Goal: Task Accomplishment & Management: Complete application form

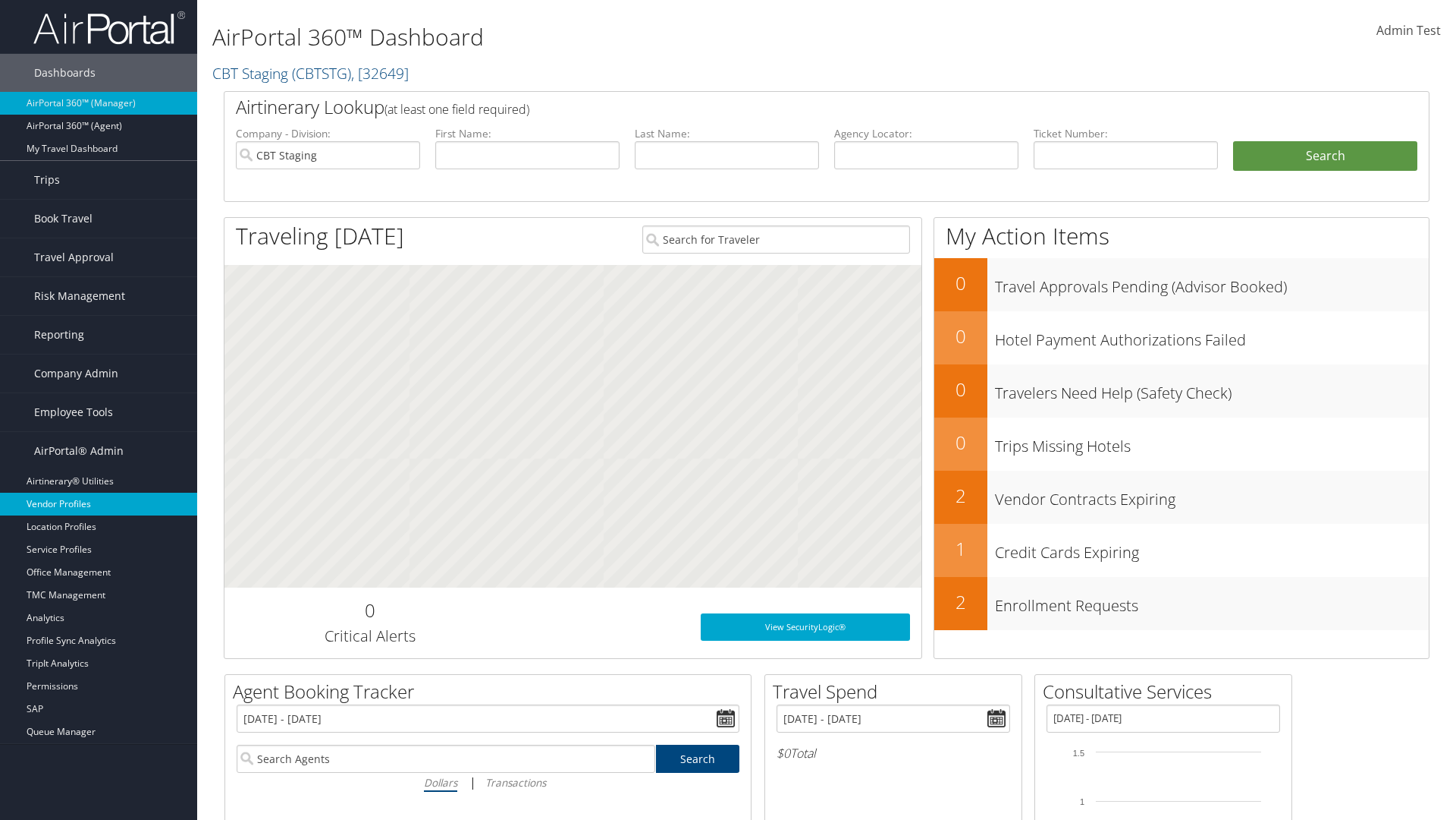
click at [98, 504] on link "Vendor Profiles" at bounding box center [98, 503] width 197 height 23
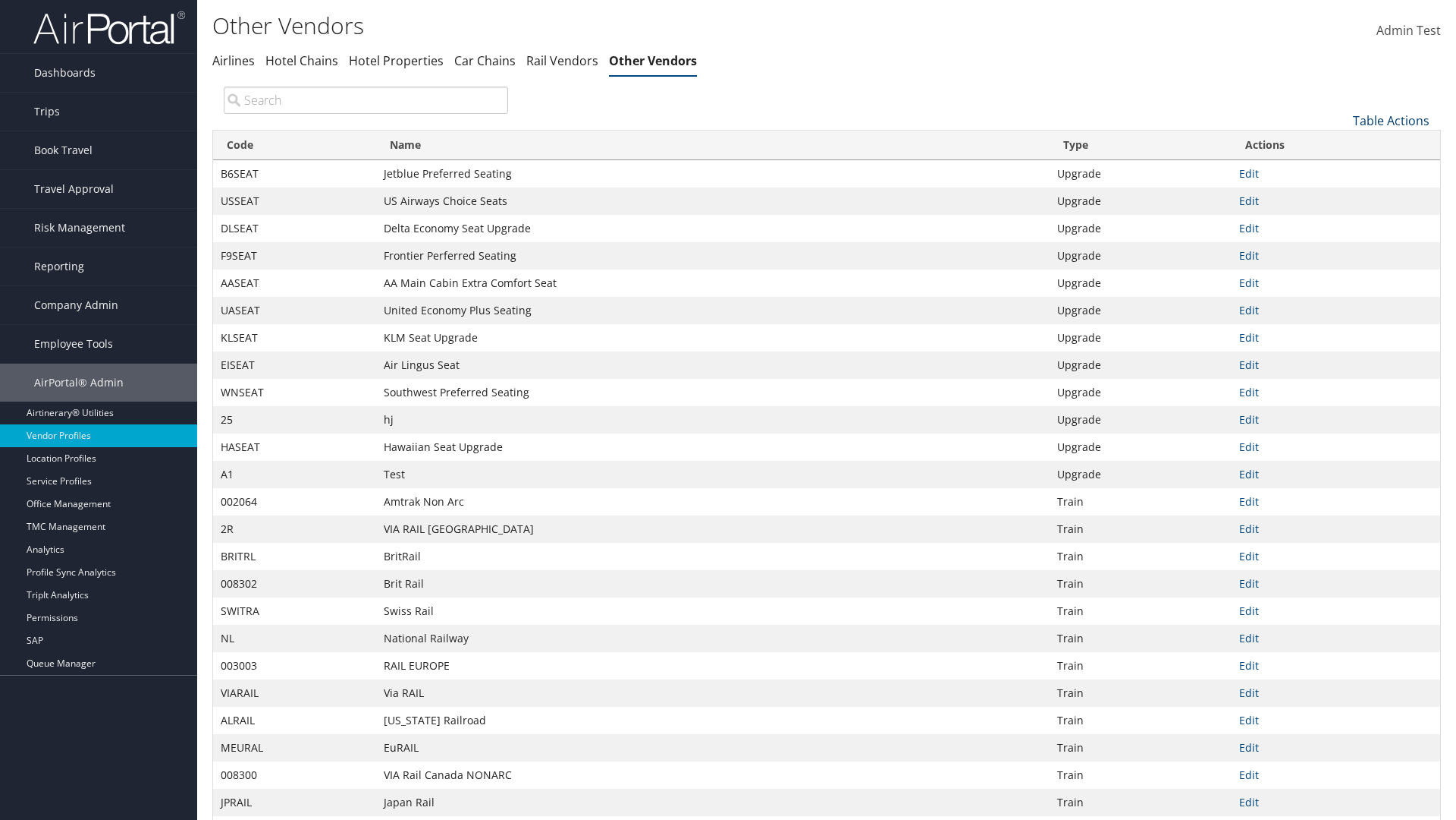
click at [1391, 120] on link "Table Actions" at bounding box center [1391, 120] width 76 height 17
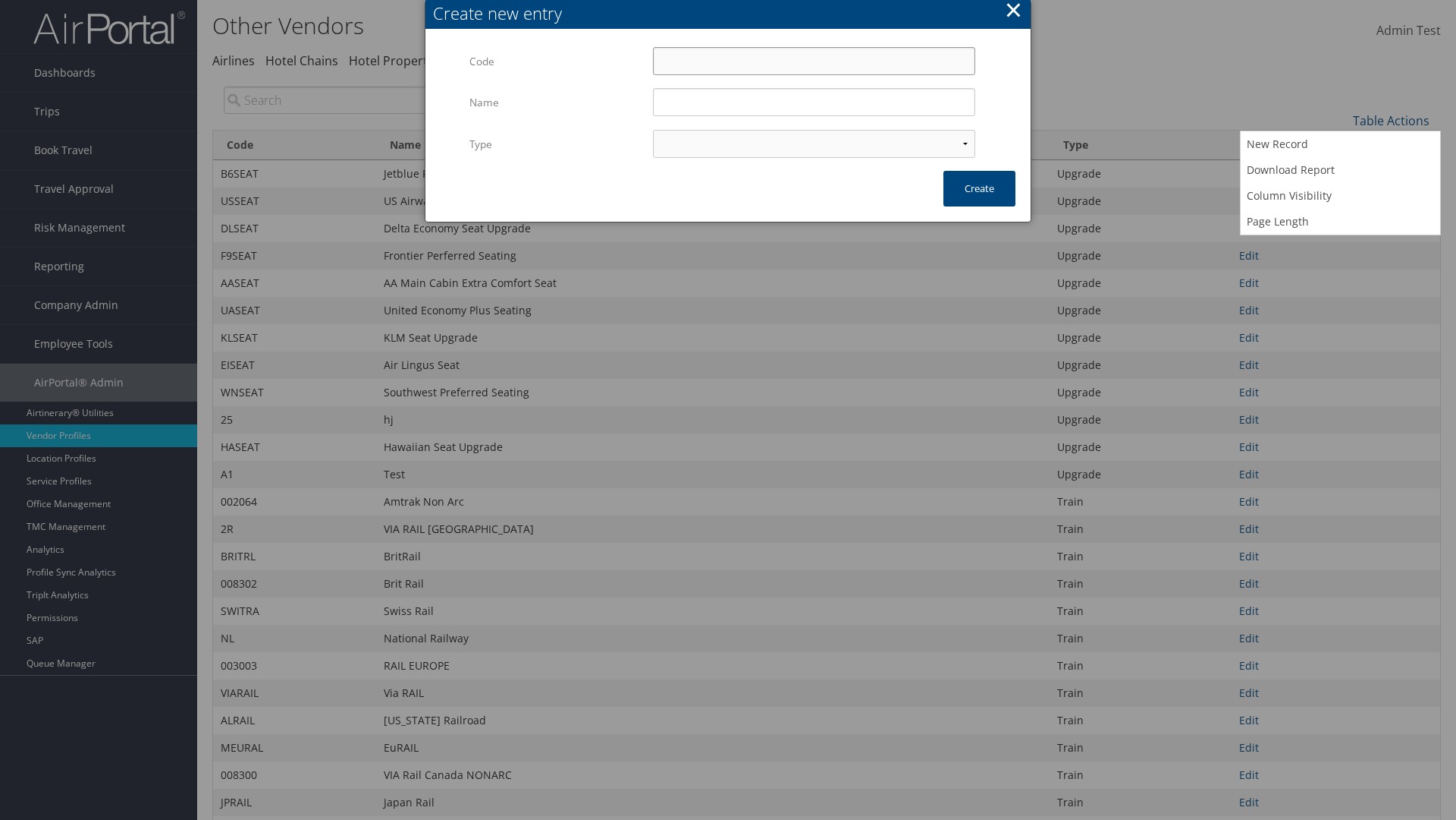
click at [814, 61] on input "Code" at bounding box center [814, 61] width 322 height 28
type input "?&c%k"
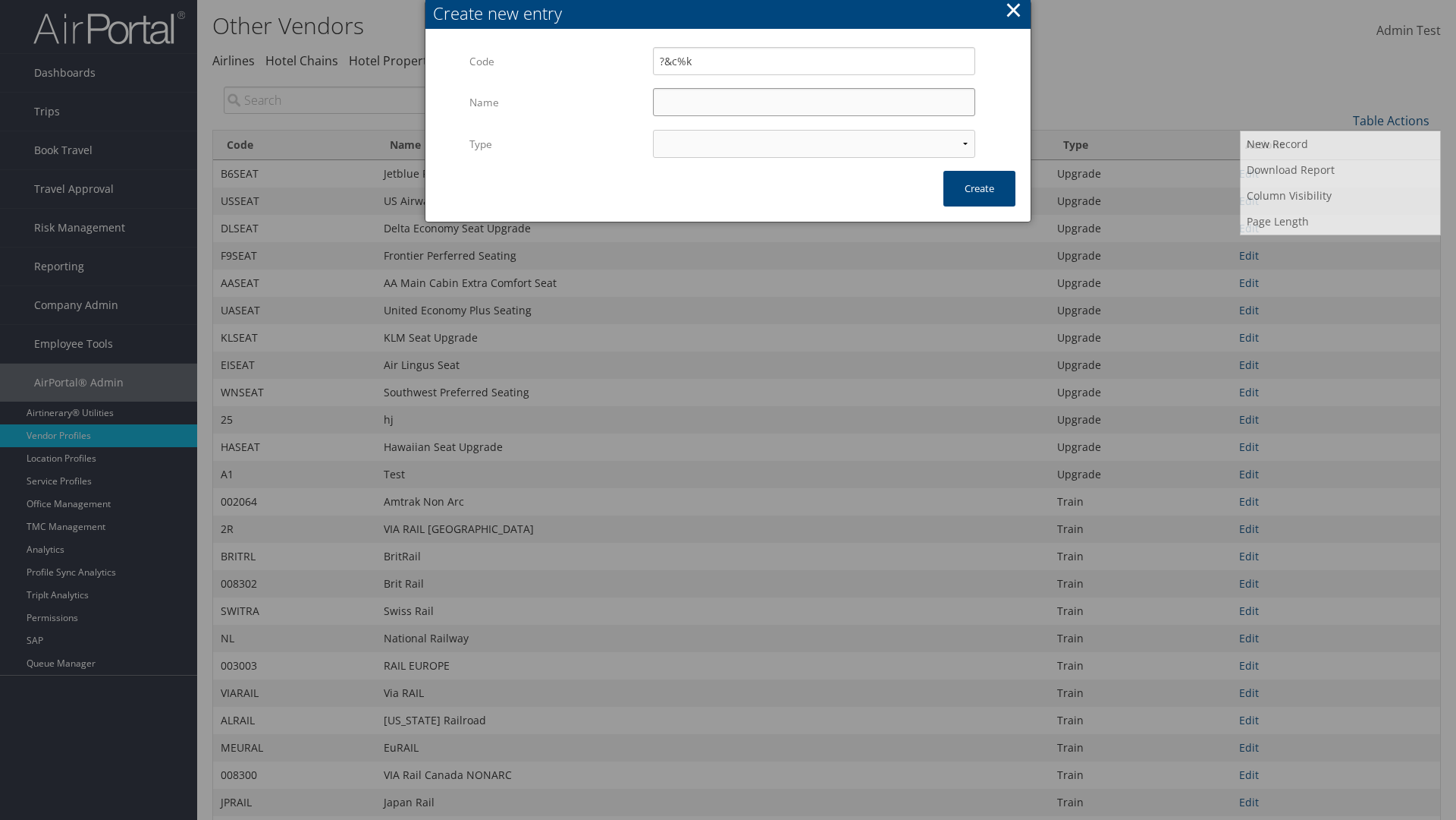
type input "Test"
click at [814, 101] on input "Test" at bounding box center [814, 102] width 322 height 28
select select "15"
type input "?&c%k"
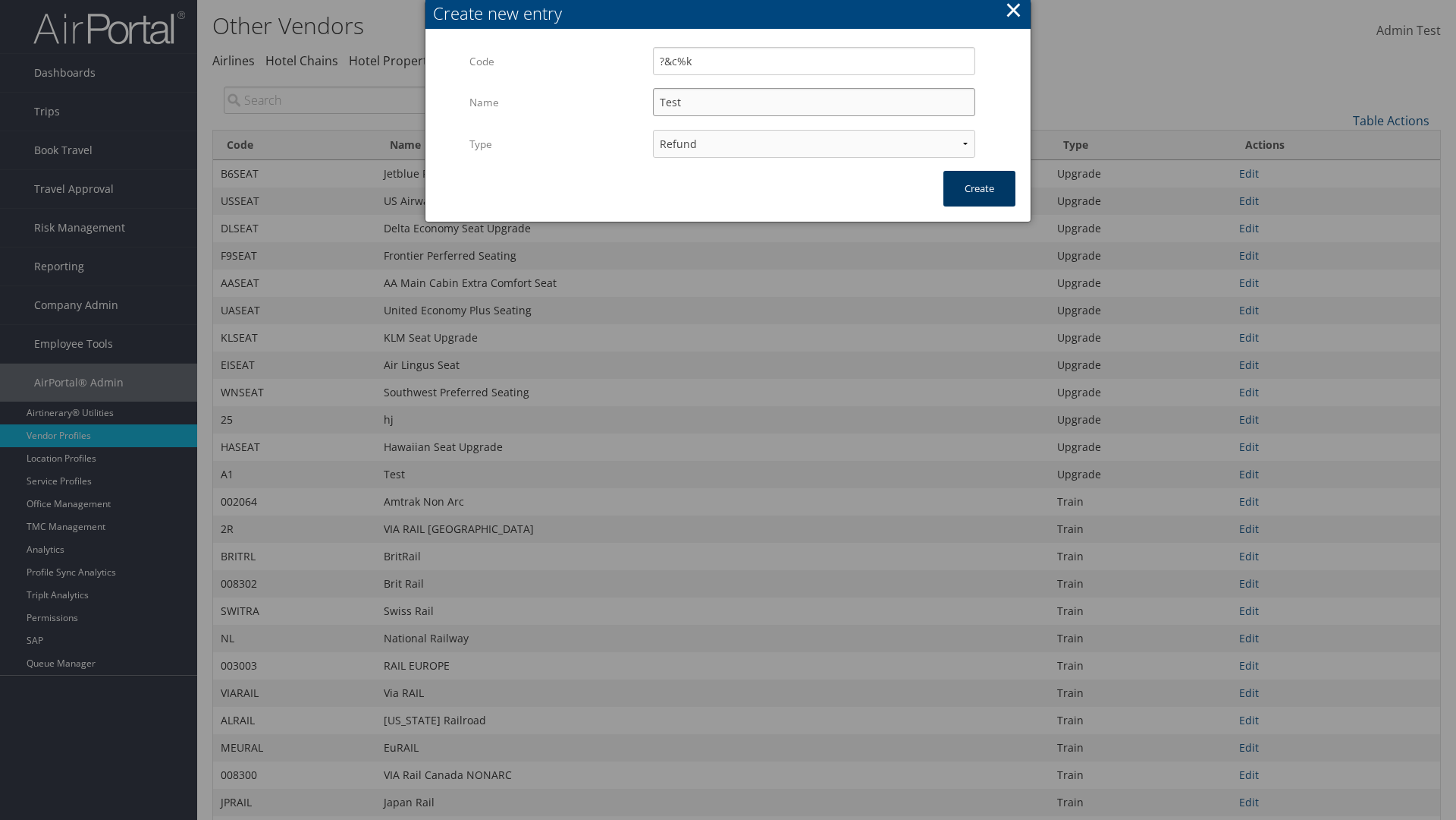
type input "Test"
click at [979, 188] on button "Create" at bounding box center [980, 188] width 72 height 35
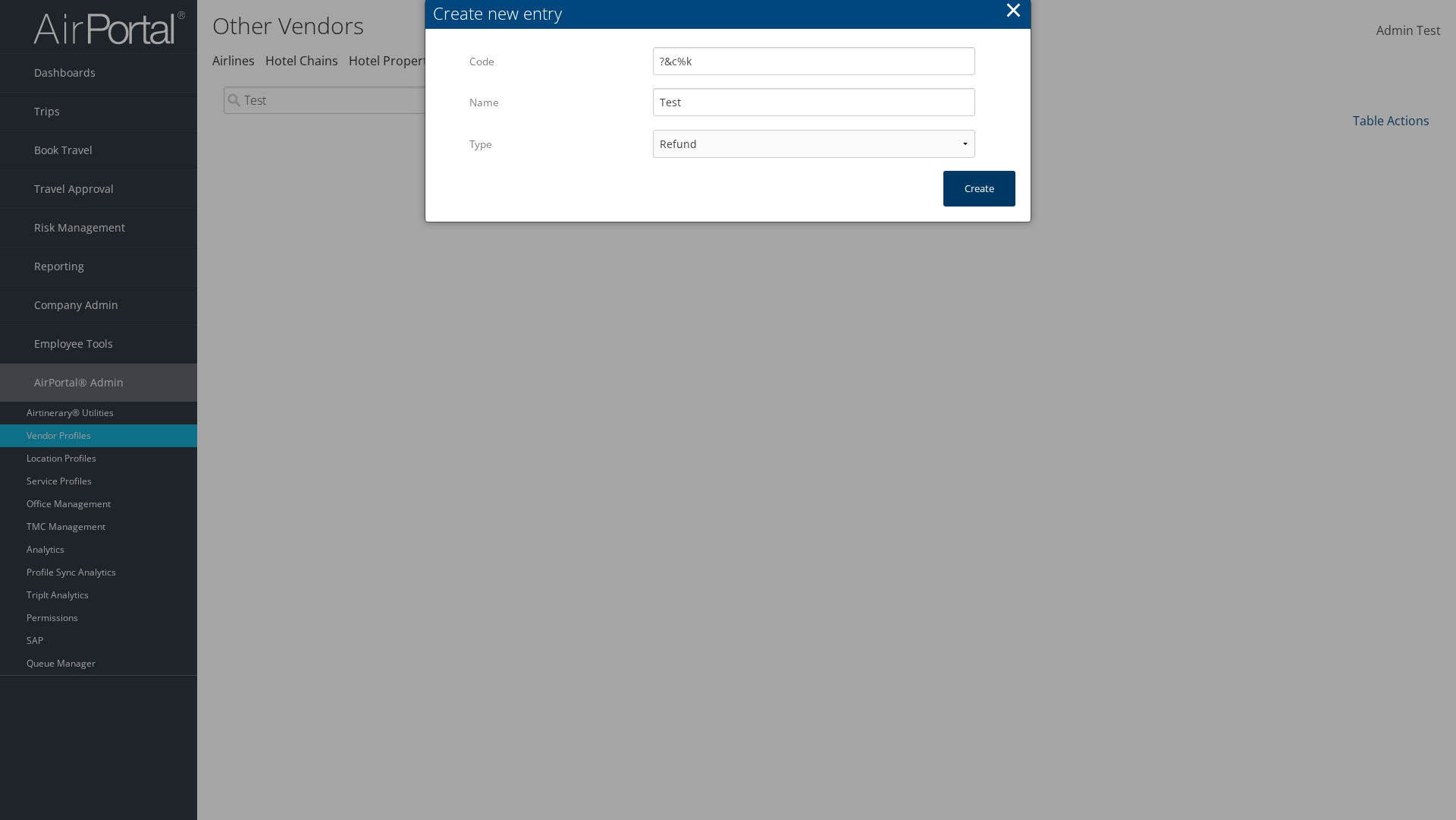
scroll to position [112, 0]
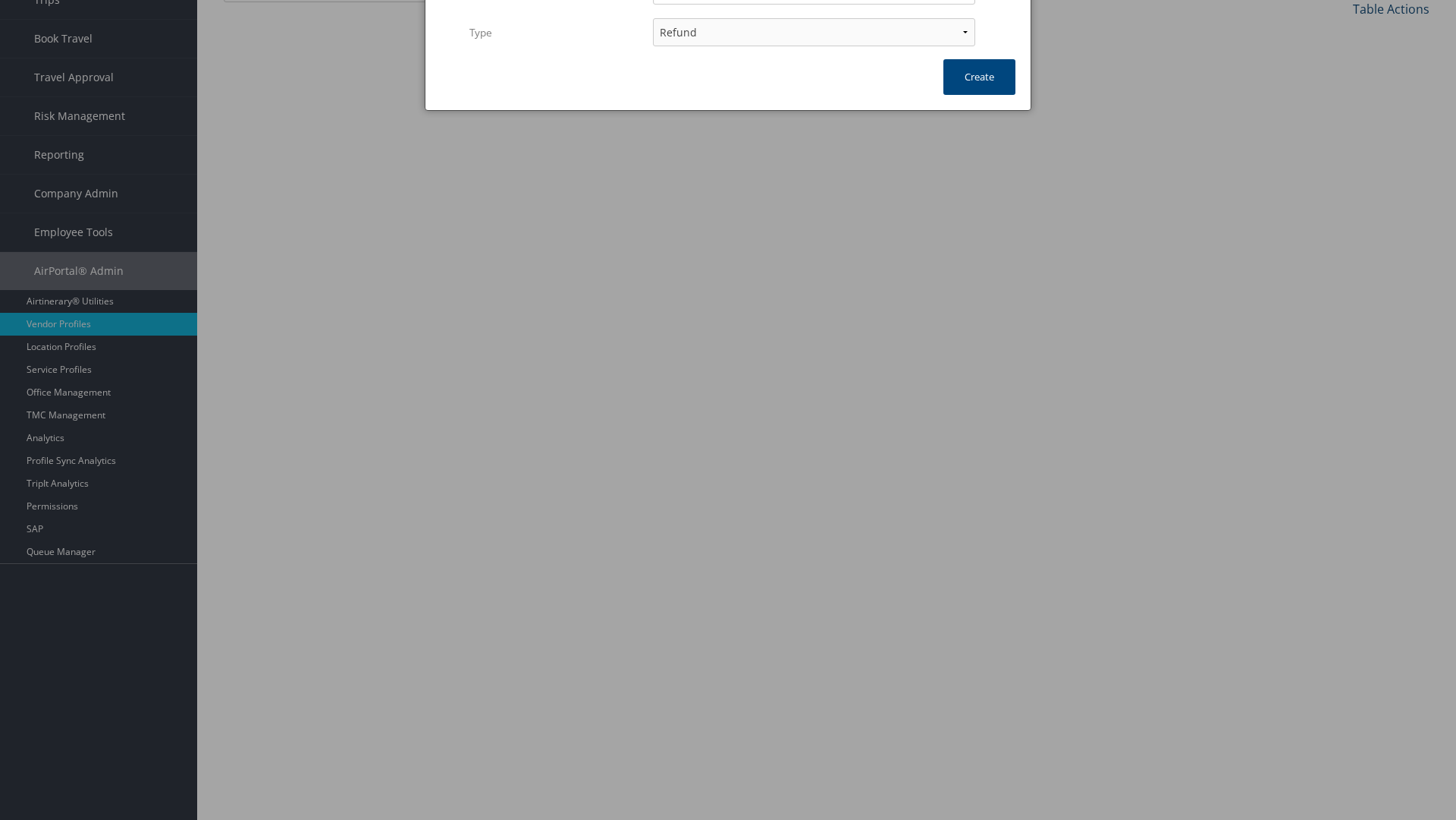
type input "Test"
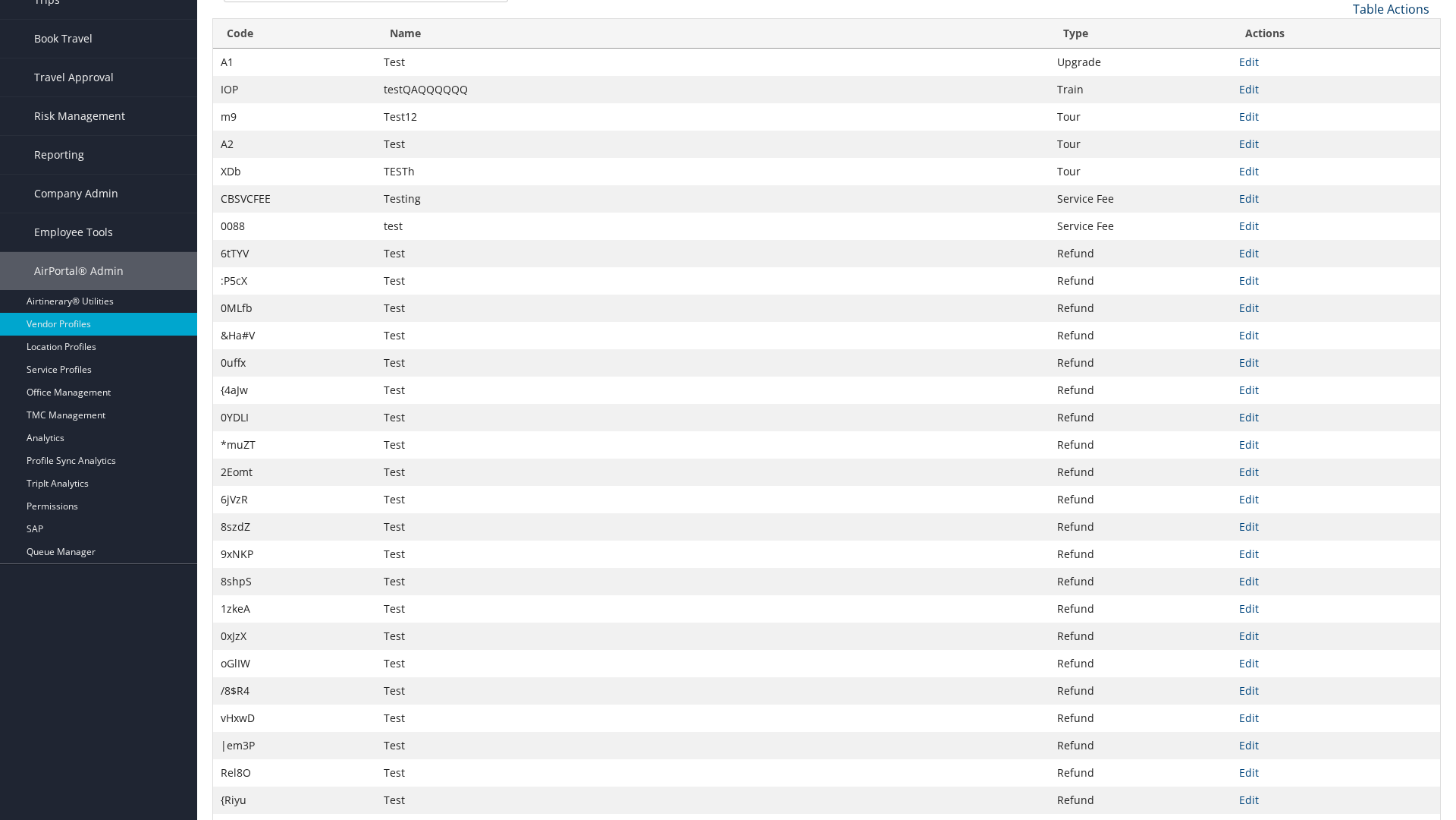
click at [1391, 9] on link "Table Actions" at bounding box center [1391, 9] width 76 height 17
click at [1340, 33] on link "Code" at bounding box center [1340, 34] width 200 height 26
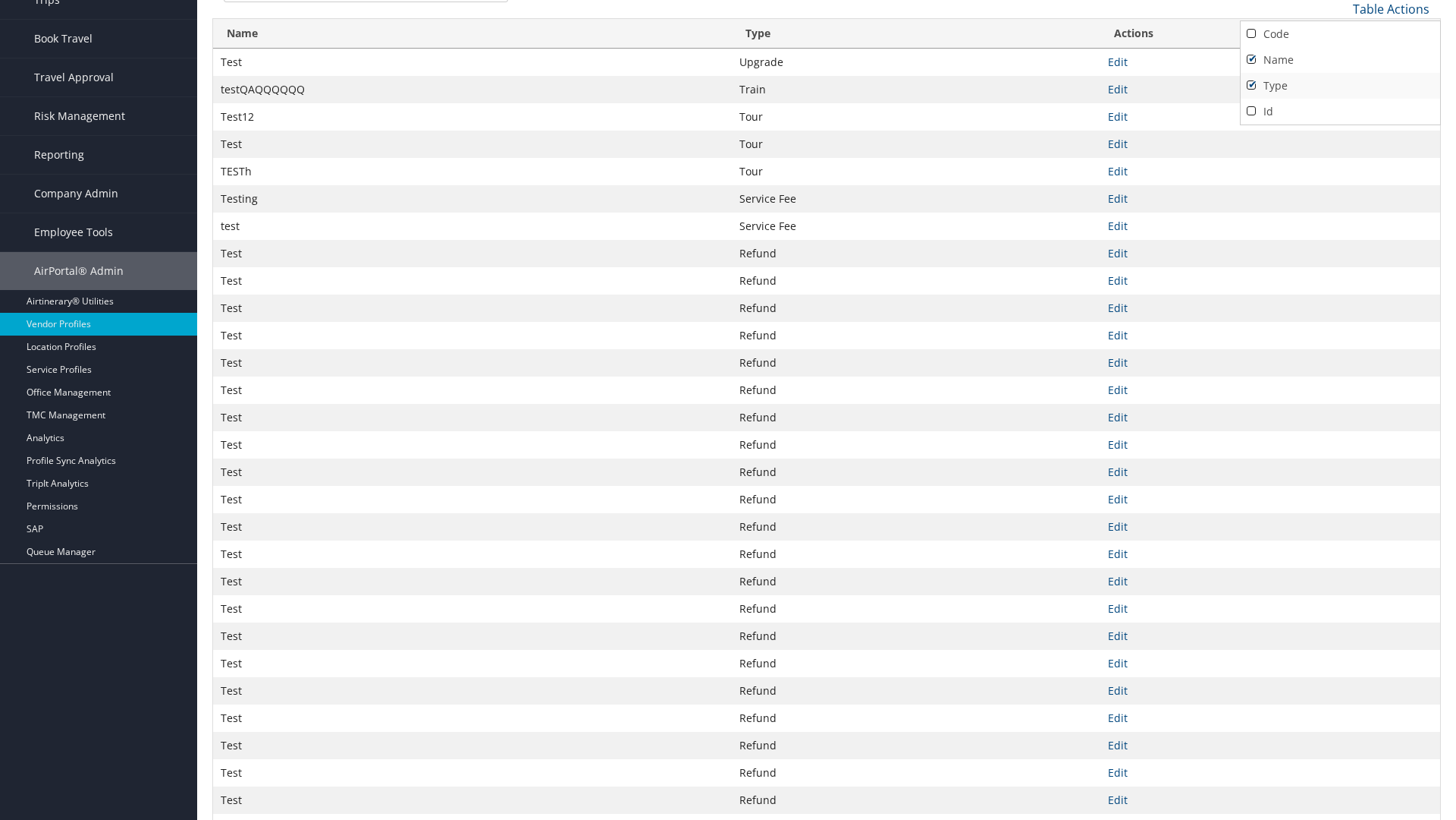
click at [1340, 59] on link "Name" at bounding box center [1340, 60] width 200 height 26
click at [1340, 85] on link "Type" at bounding box center [1340, 86] width 200 height 26
click at [728, 410] on div at bounding box center [728, 410] width 1456 height 820
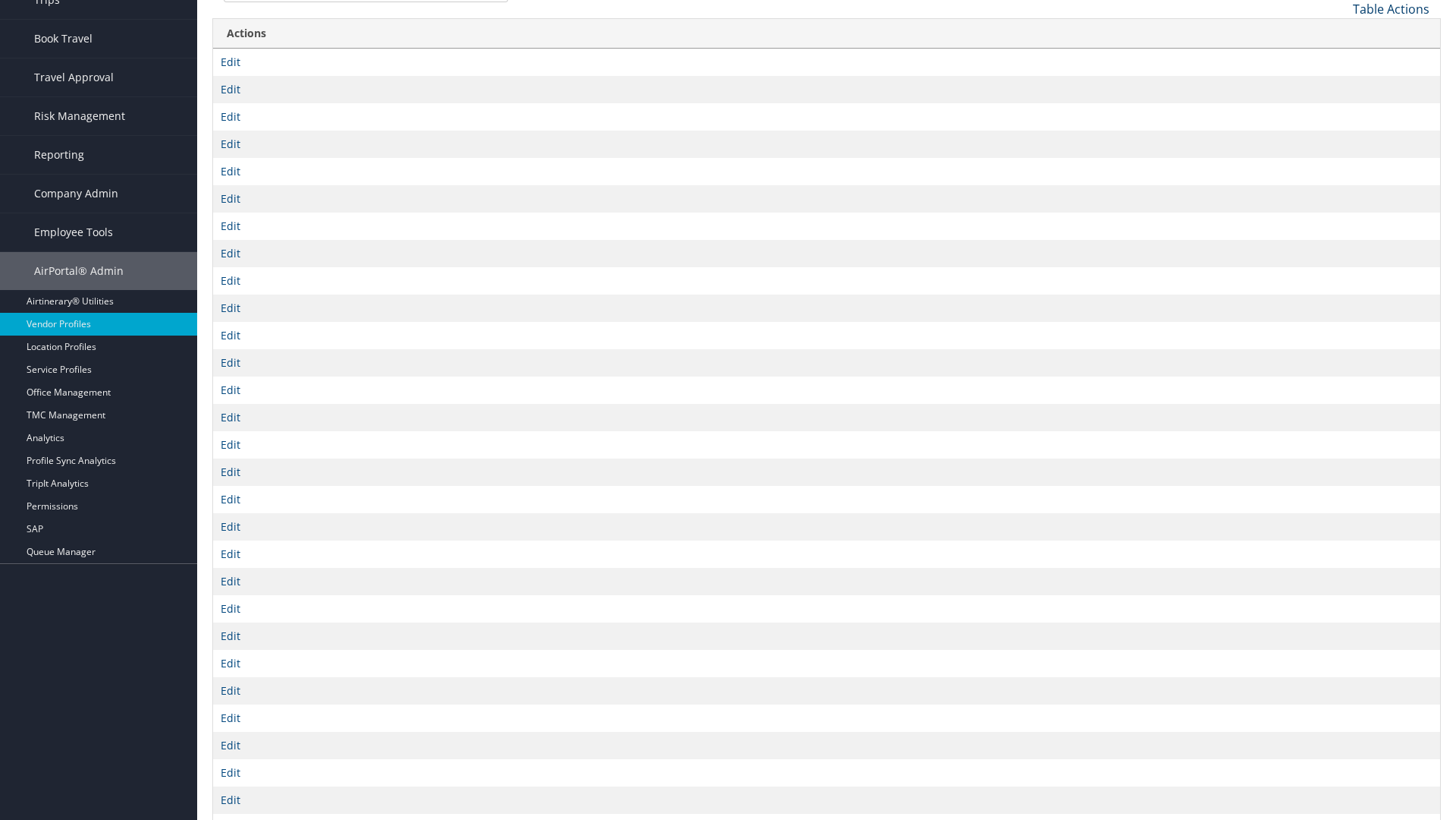
click at [1391, 9] on link "Table Actions" at bounding box center [1391, 9] width 76 height 17
click at [1340, 33] on link "Code" at bounding box center [1340, 34] width 200 height 26
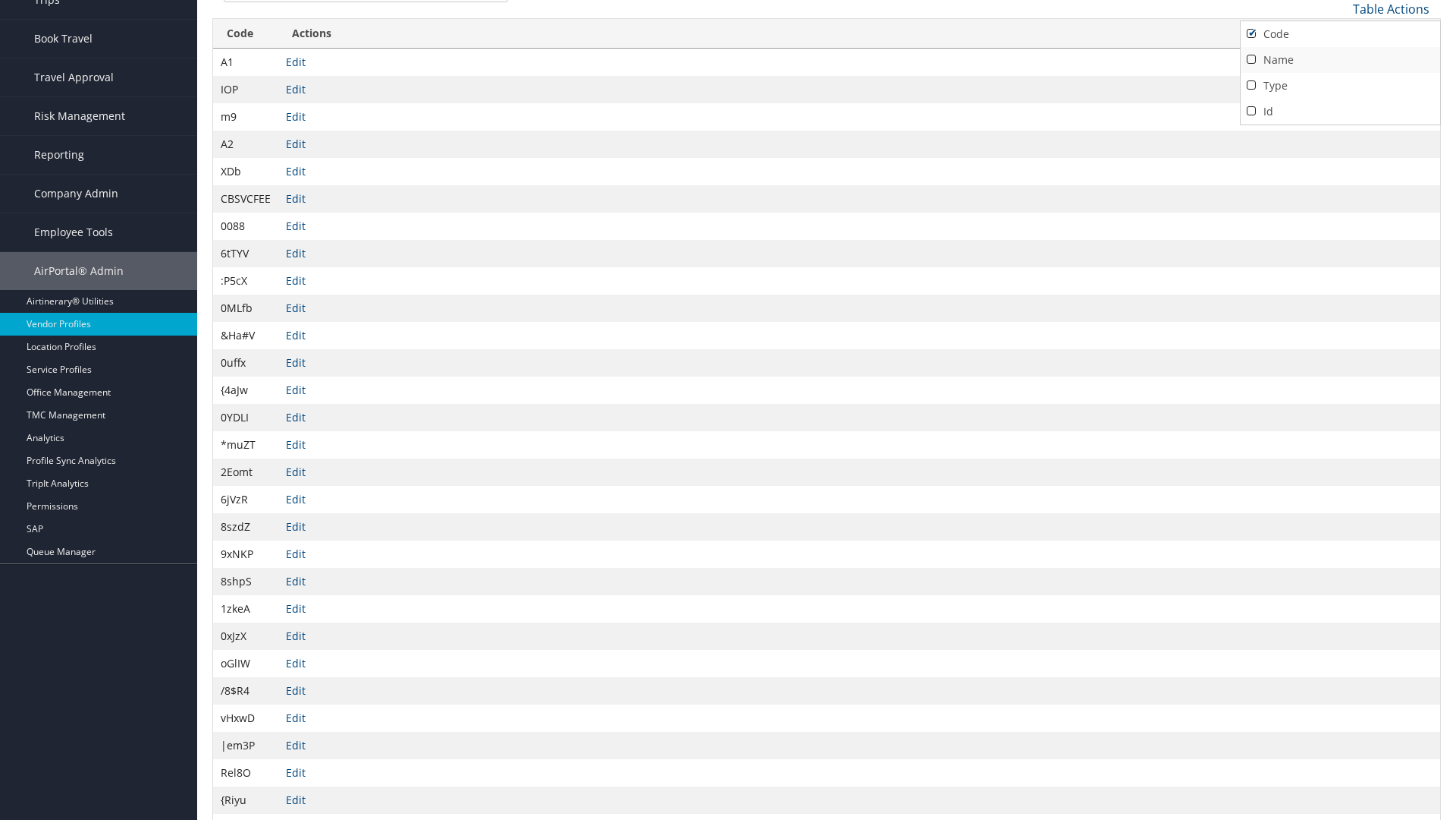
click at [1340, 59] on link "Name" at bounding box center [1340, 60] width 200 height 26
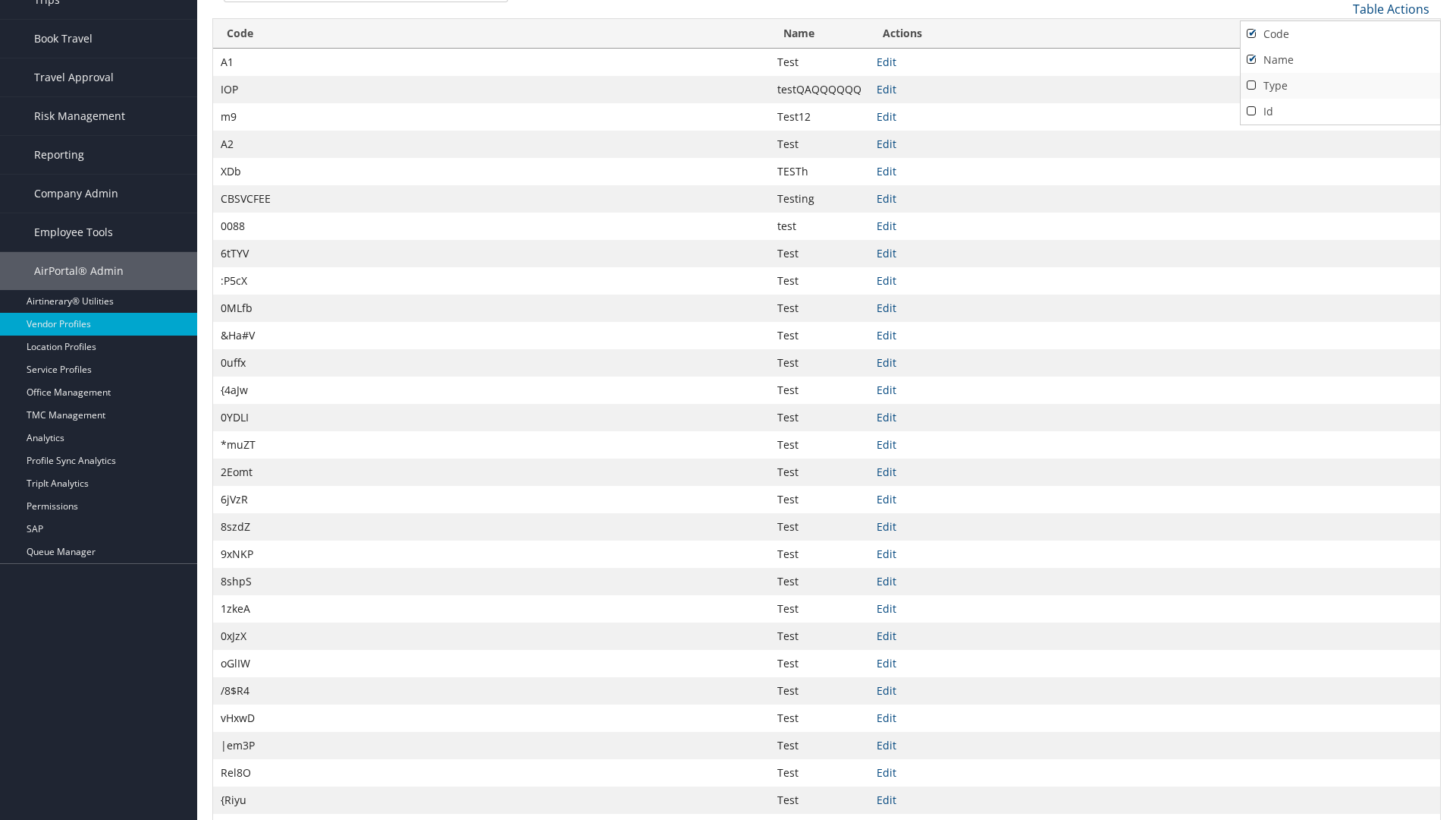
click at [1340, 85] on link "Type" at bounding box center [1340, 86] width 200 height 26
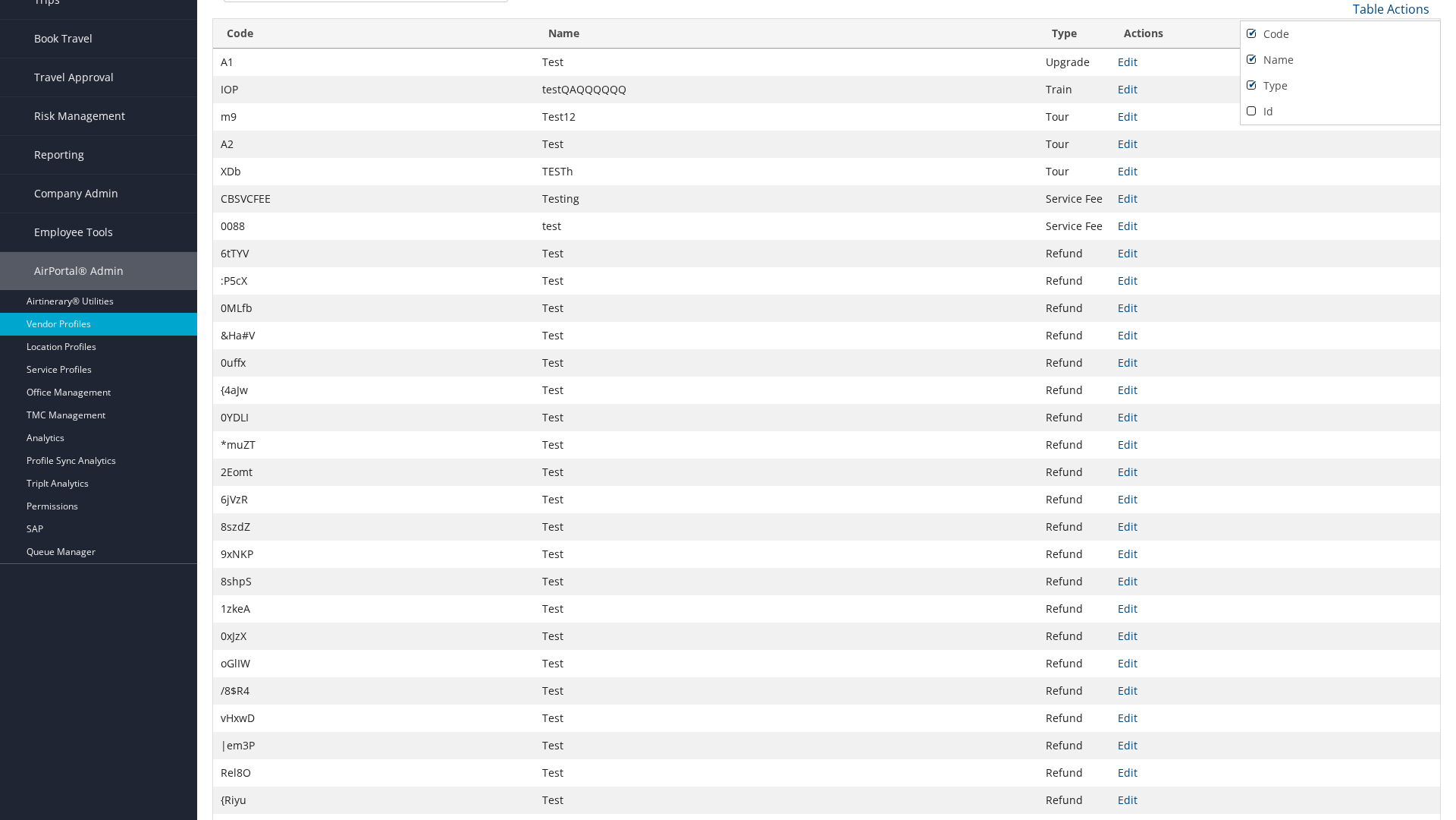
click at [728, 410] on div at bounding box center [728, 410] width 1456 height 820
click at [1391, 9] on link "Table Actions" at bounding box center [1391, 9] width 76 height 17
